Goal: Transaction & Acquisition: Purchase product/service

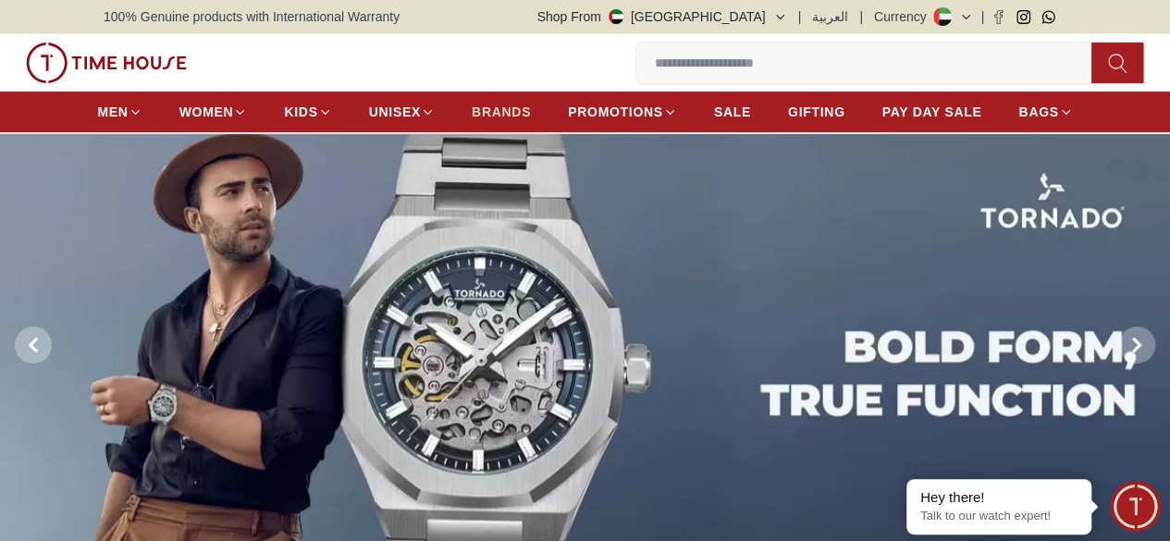
click at [499, 116] on span "BRANDS" at bounding box center [501, 112] width 59 height 18
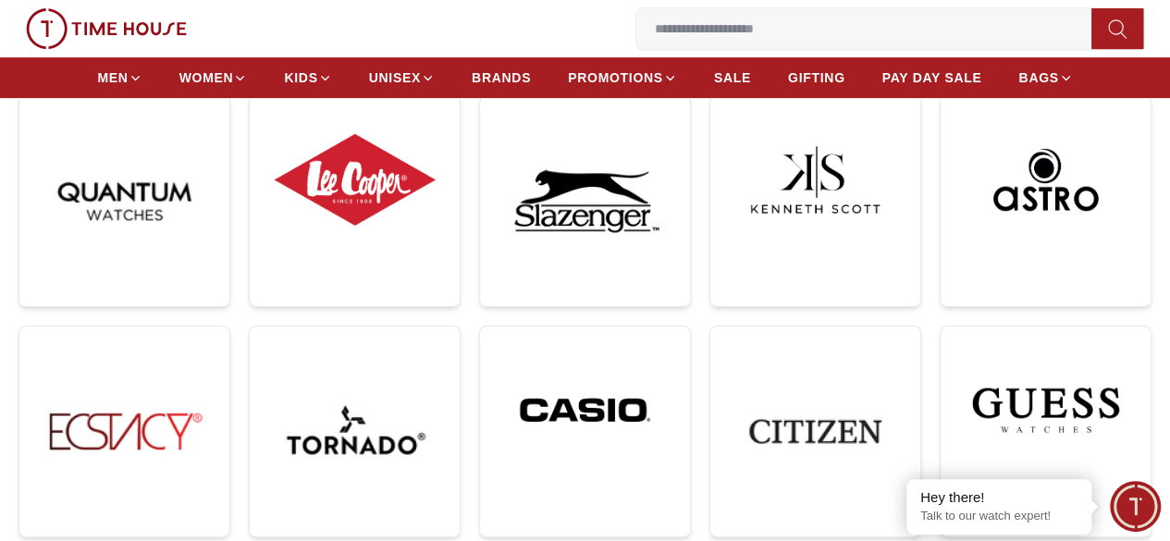
scroll to position [300, 0]
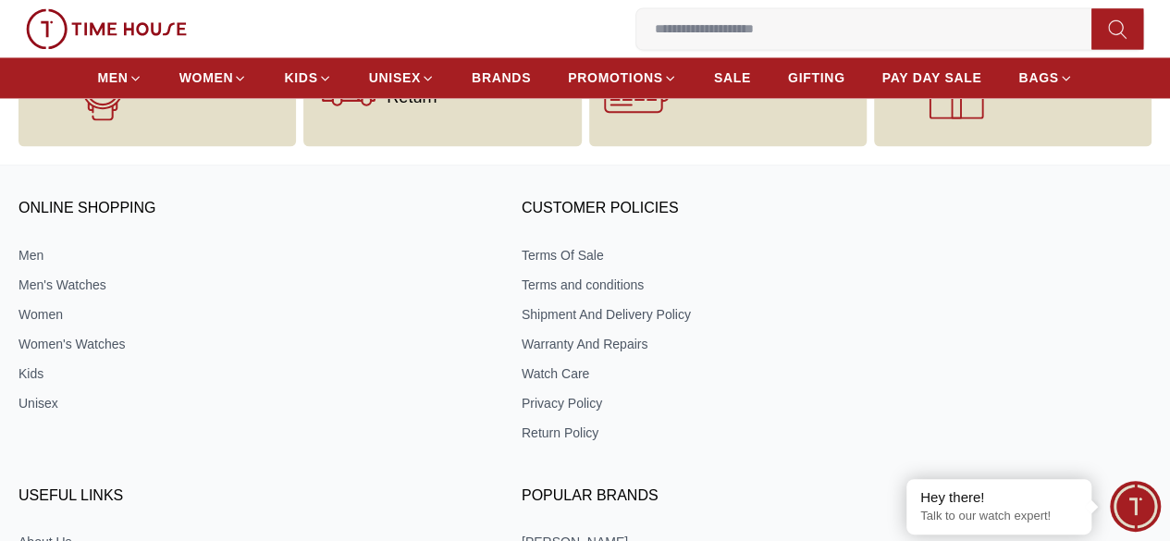
scroll to position [1504, 0]
click at [109, 255] on link "Men" at bounding box center [249, 255] width 462 height 18
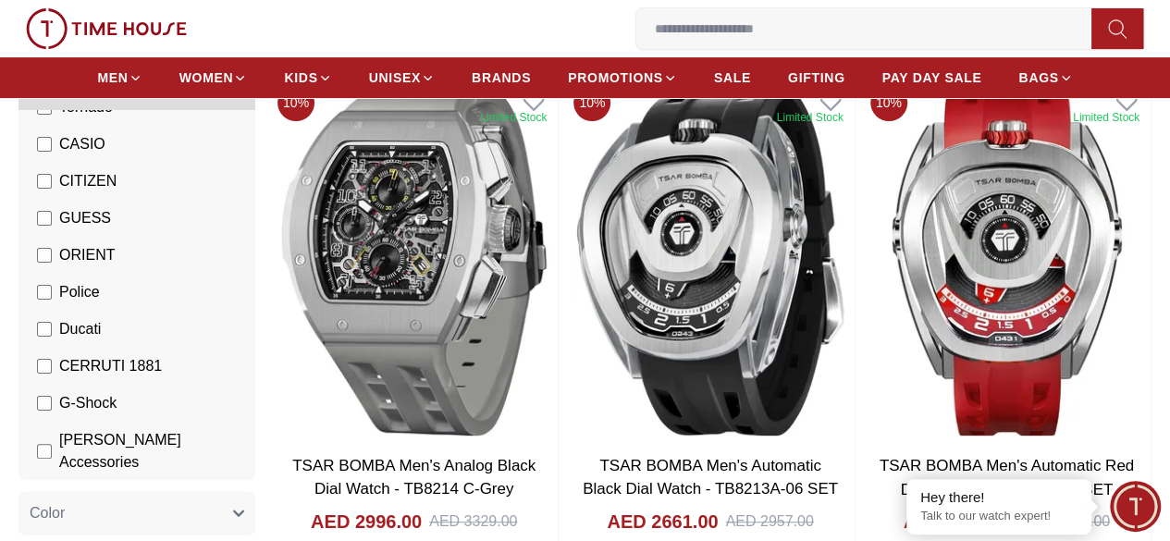
scroll to position [315, 0]
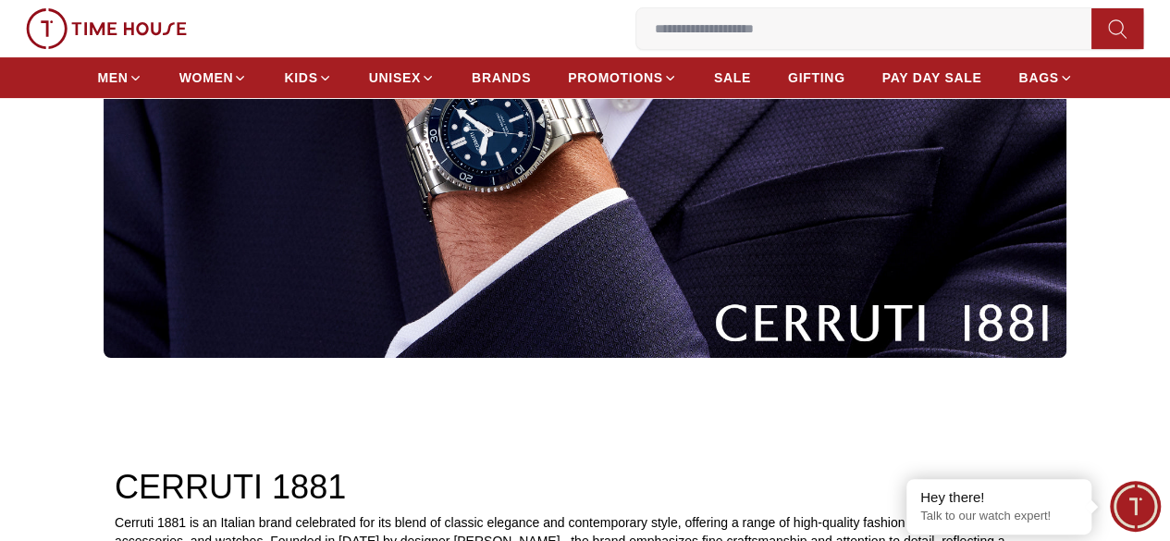
scroll to position [1504, 0]
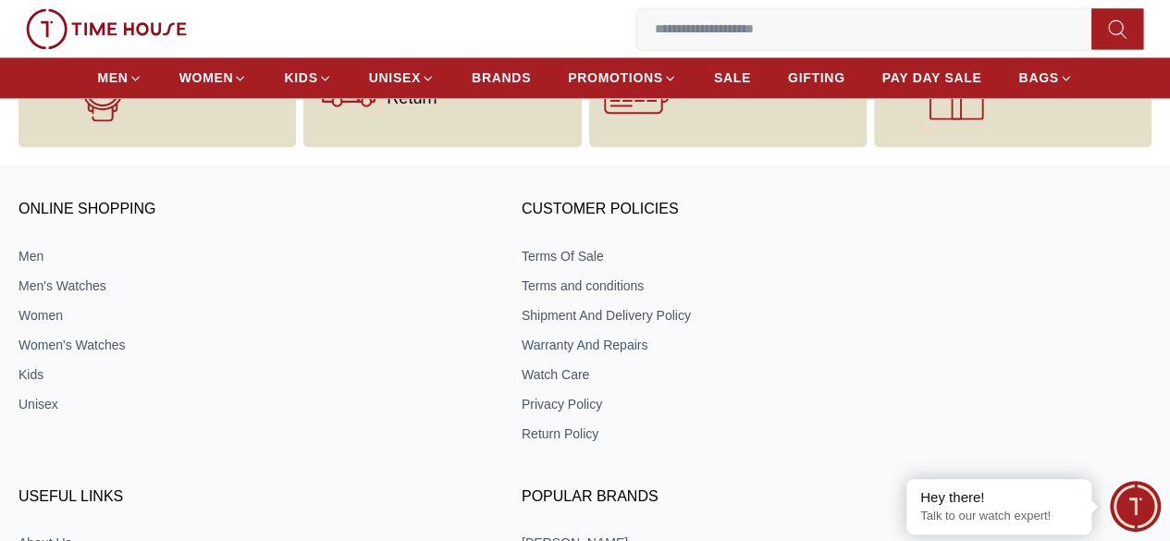
scroll to position [300, 0]
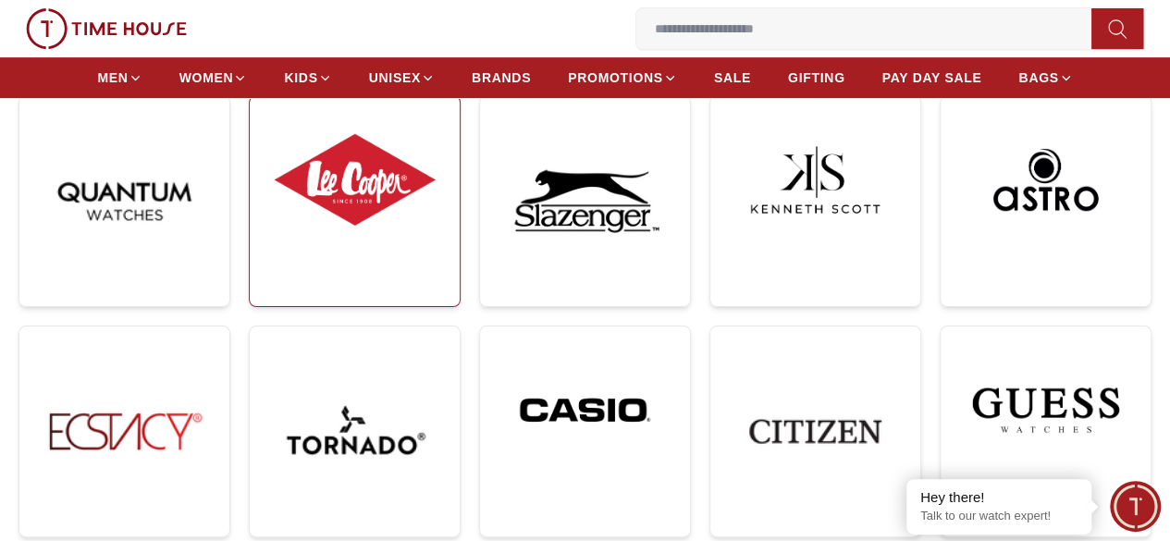
click at [351, 185] on link at bounding box center [355, 201] width 212 height 212
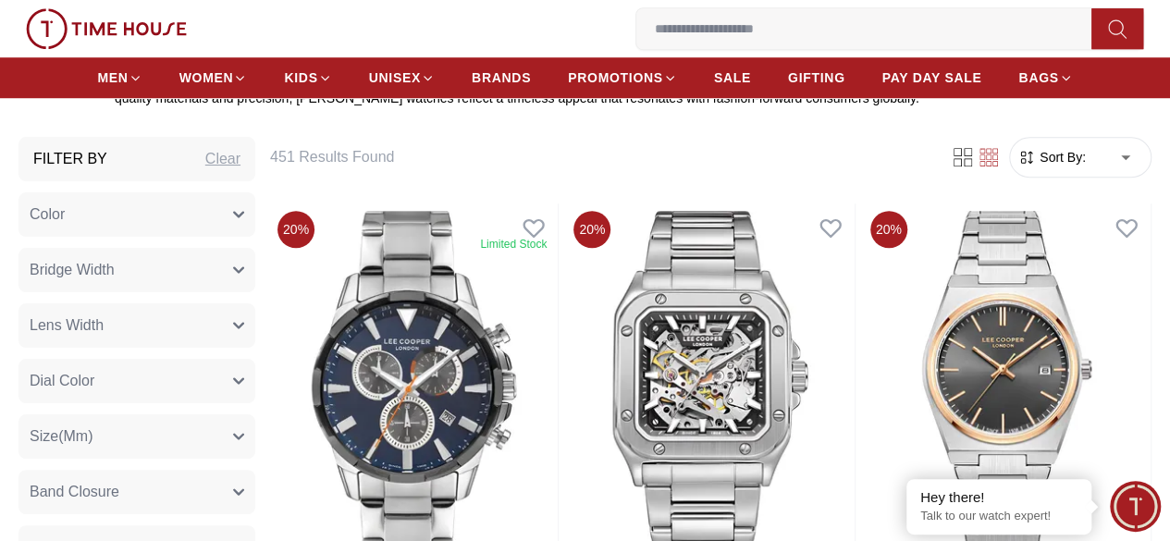
scroll to position [683, 0]
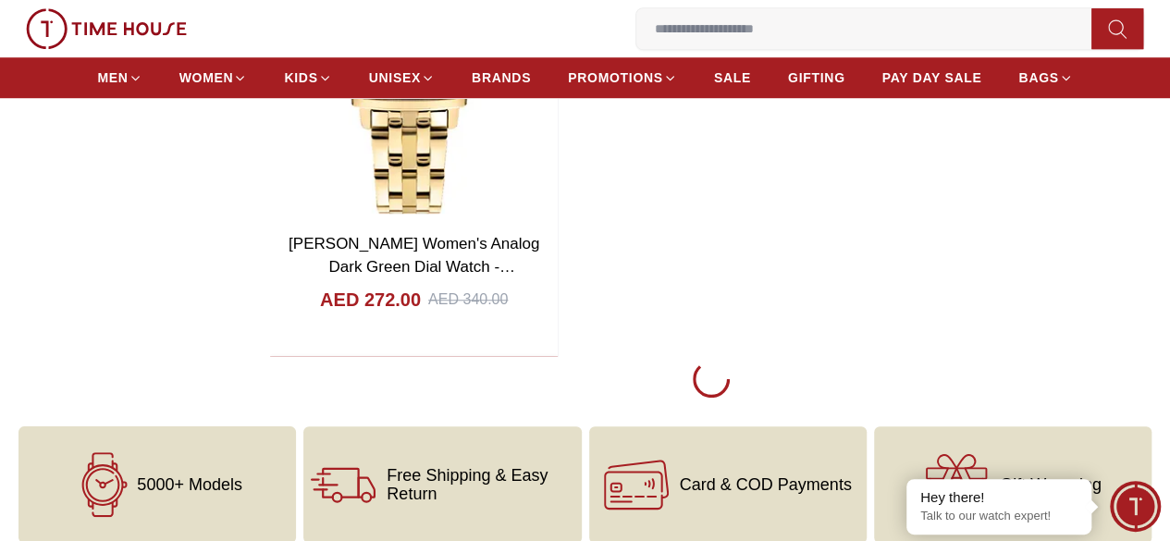
scroll to position [7617, 0]
